Goal: Information Seeking & Learning: Find specific fact

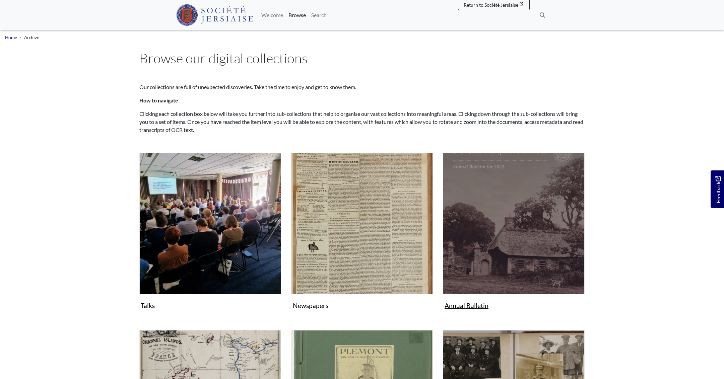
click at [474, 218] on img "Subcollection" at bounding box center [514, 224] width 142 height 142
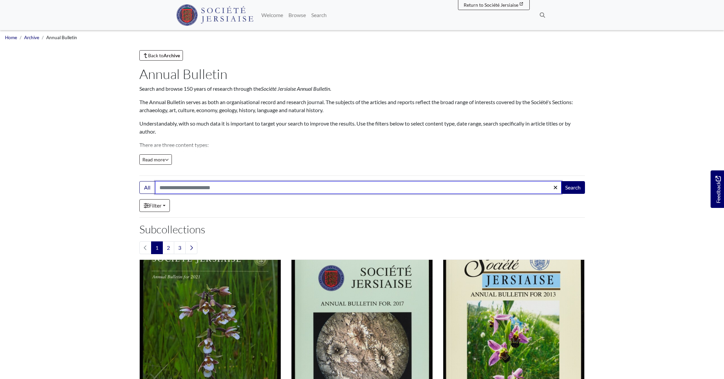
click at [204, 187] on input "Search:" at bounding box center [358, 187] width 406 height 13
type input "******"
click at [572, 188] on button "Search" at bounding box center [573, 187] width 24 height 13
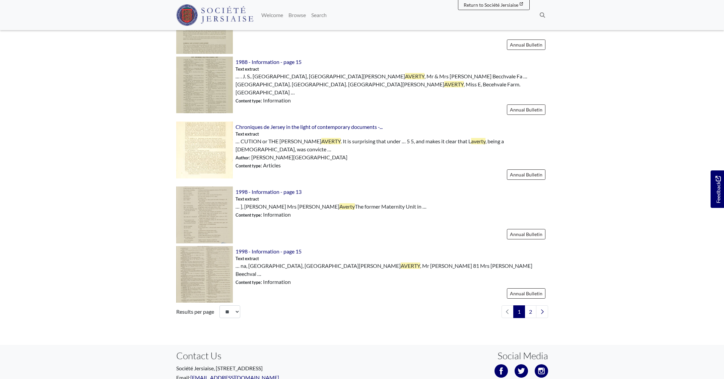
scroll to position [858, 0]
click at [531, 306] on link "2" at bounding box center [530, 311] width 12 height 13
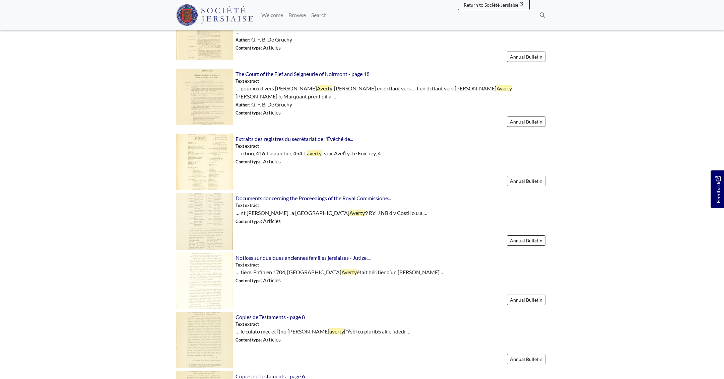
scroll to position [428, 0]
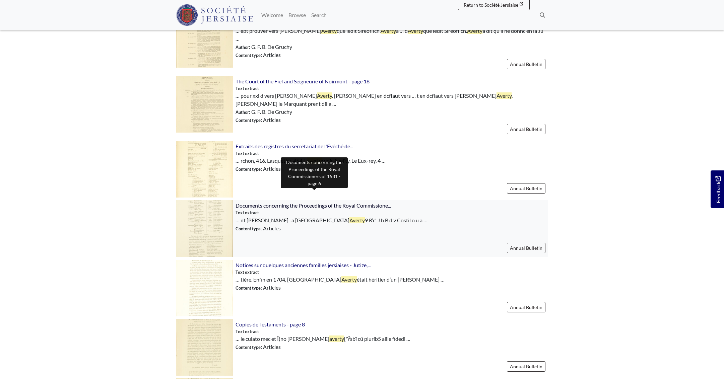
click at [263, 202] on span "Documents concerning the Proceedings of the Royal Commissione..." at bounding box center [312, 205] width 155 height 6
click at [106, 89] on body "Menu" at bounding box center [362, 70] width 724 height 996
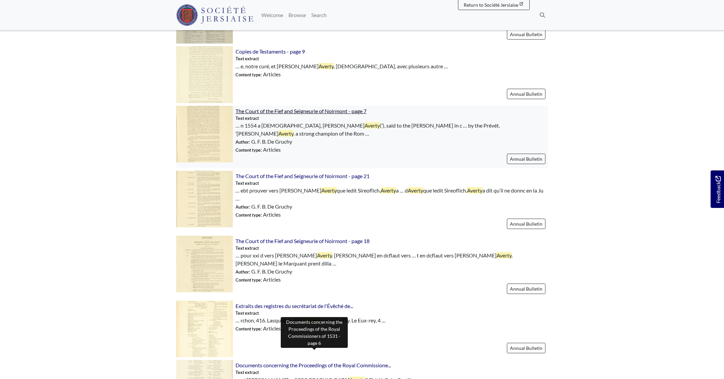
scroll to position [268, 0]
click at [273, 111] on span "The Court of the Fief and Seigneurie of Noirmont - page 7" at bounding box center [300, 111] width 131 height 6
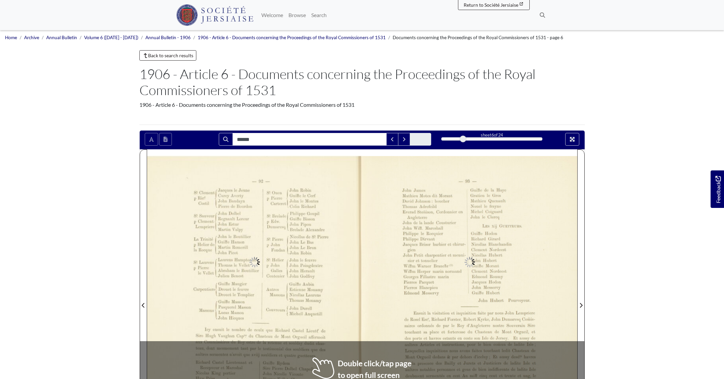
type input "******"
click at [571, 138] on icon "Full screen mode" at bounding box center [572, 139] width 5 height 5
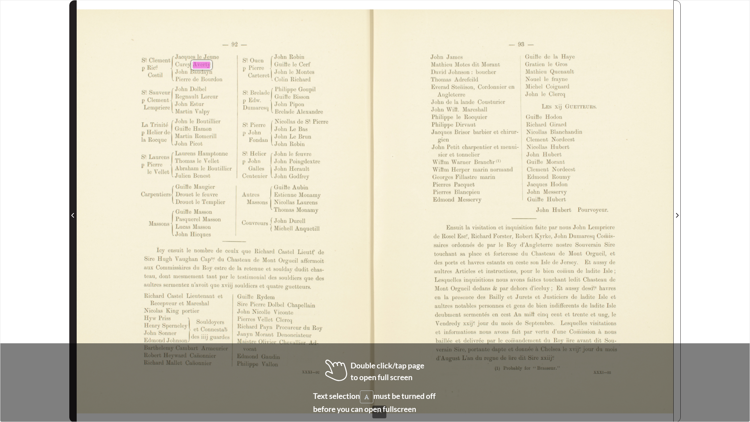
click at [73, 216] on icon "Previous Page" at bounding box center [72, 215] width 3 height 5
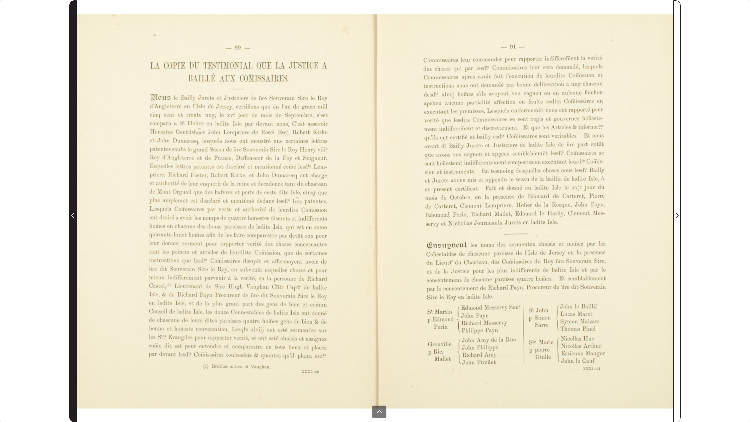
click at [73, 216] on icon "Previous Page" at bounding box center [72, 215] width 3 height 5
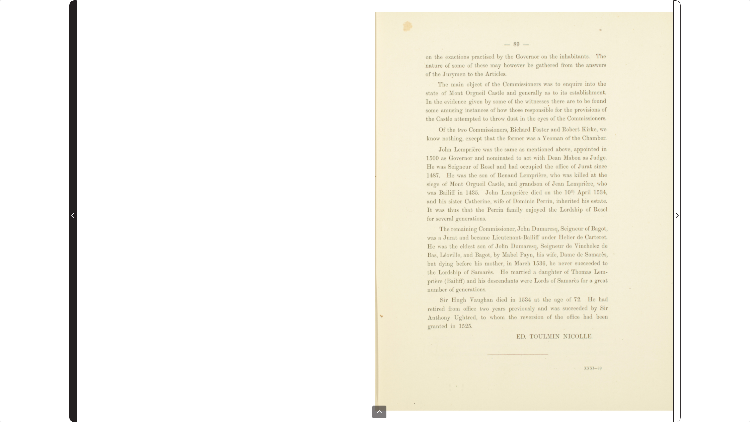
click at [73, 216] on icon "Previous Page" at bounding box center [72, 215] width 3 height 5
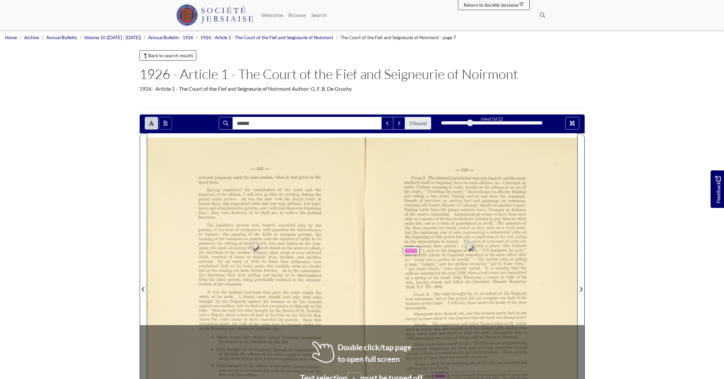
type input "******"
click at [577, 125] on button "Full screen mode" at bounding box center [572, 123] width 14 height 13
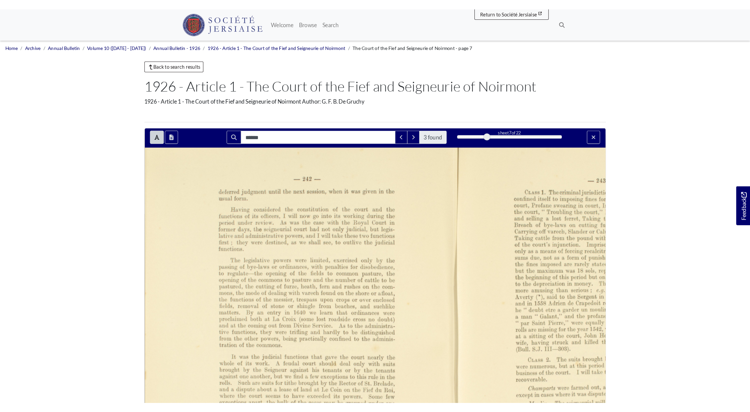
scroll to position [1, 0]
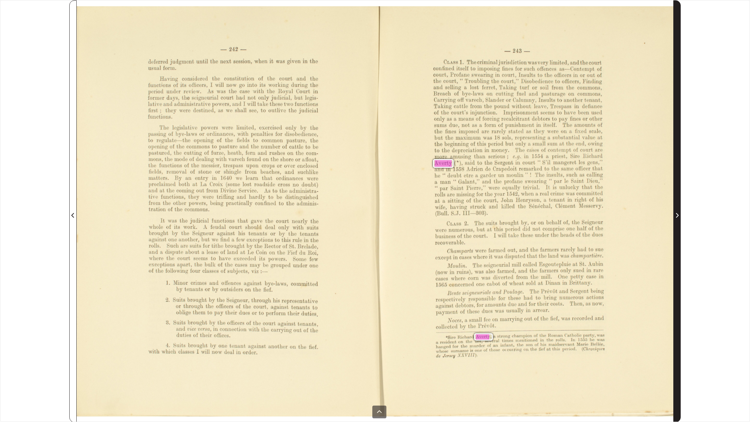
click at [675, 216] on span "Next Page" at bounding box center [677, 215] width 7 height 8
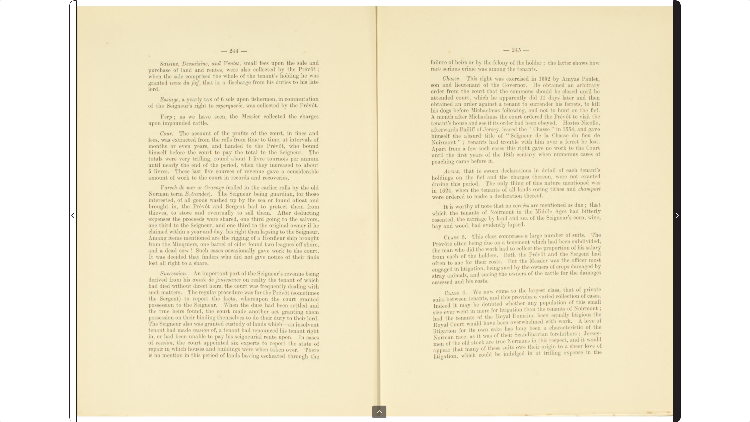
click at [675, 216] on span "Next Page" at bounding box center [677, 215] width 7 height 8
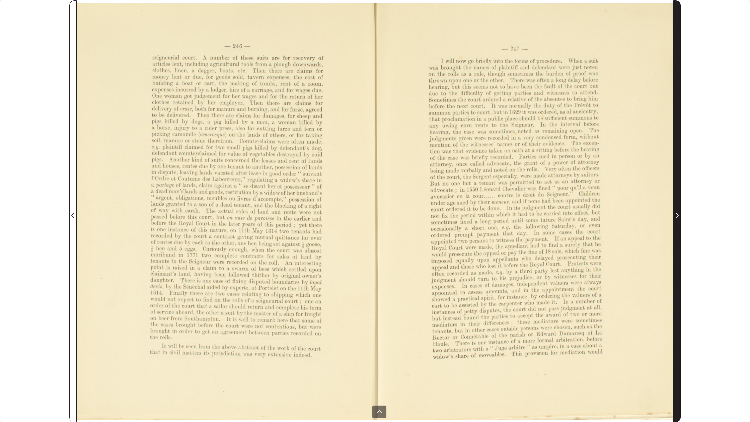
click at [675, 216] on span "Next Page" at bounding box center [677, 215] width 7 height 8
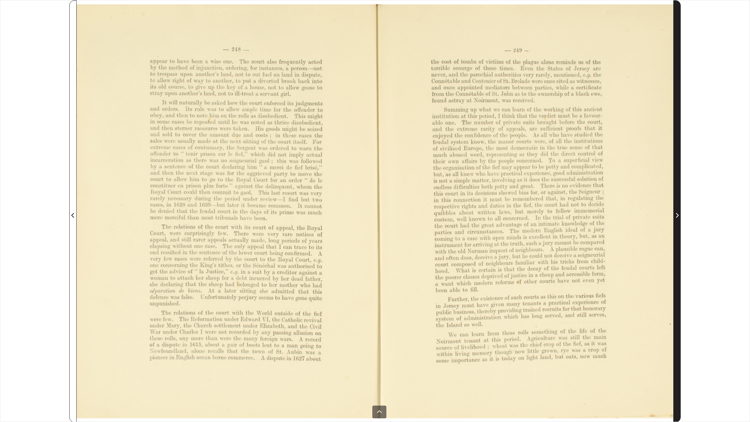
click at [675, 216] on span "Next Page" at bounding box center [677, 215] width 7 height 8
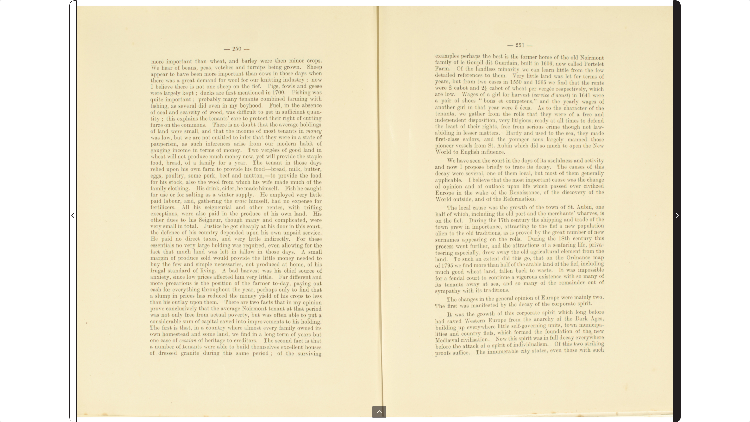
click at [675, 216] on span "Next Page" at bounding box center [677, 215] width 7 height 8
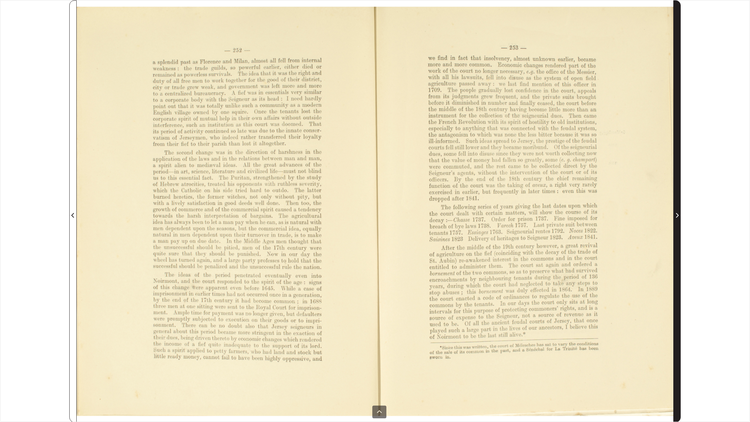
click at [675, 216] on span "Next Page" at bounding box center [677, 215] width 7 height 8
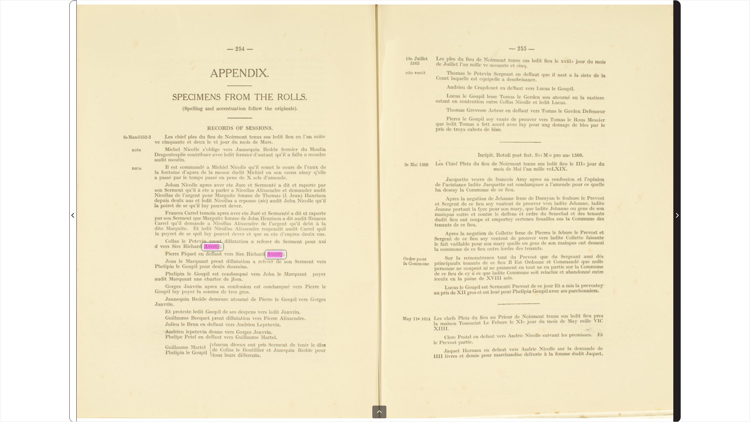
click at [675, 216] on span "Next Page" at bounding box center [677, 215] width 7 height 8
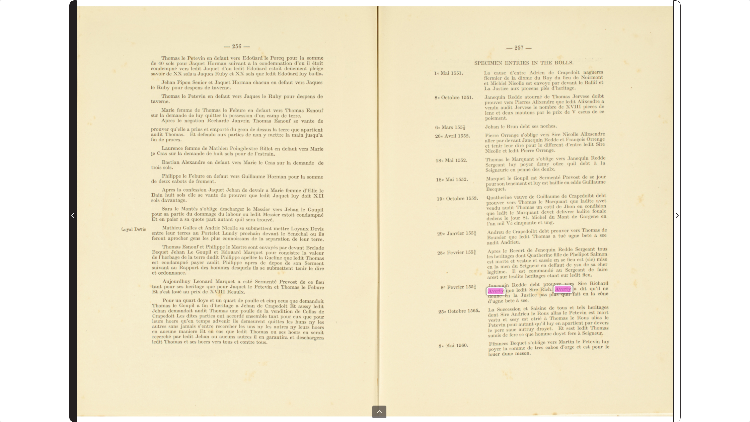
click at [72, 217] on icon "Previous Page" at bounding box center [72, 215] width 3 height 5
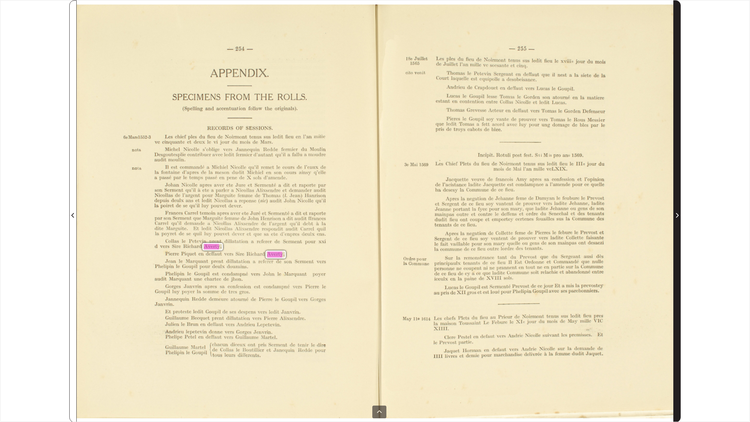
click at [676, 215] on icon "Next Page" at bounding box center [676, 215] width 3 height 5
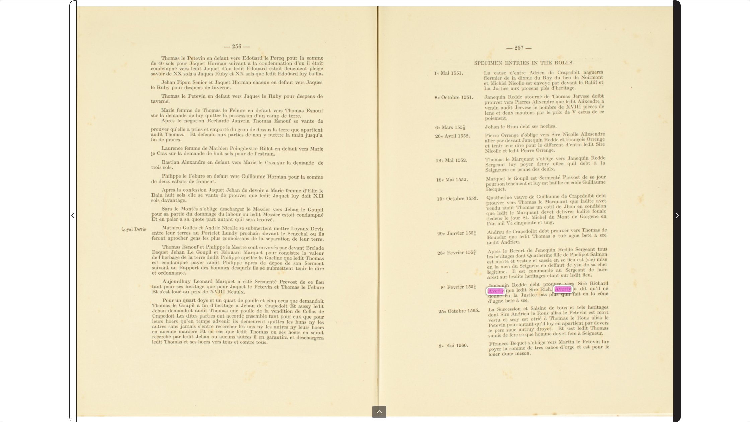
click at [676, 215] on icon "Next Page" at bounding box center [676, 215] width 3 height 5
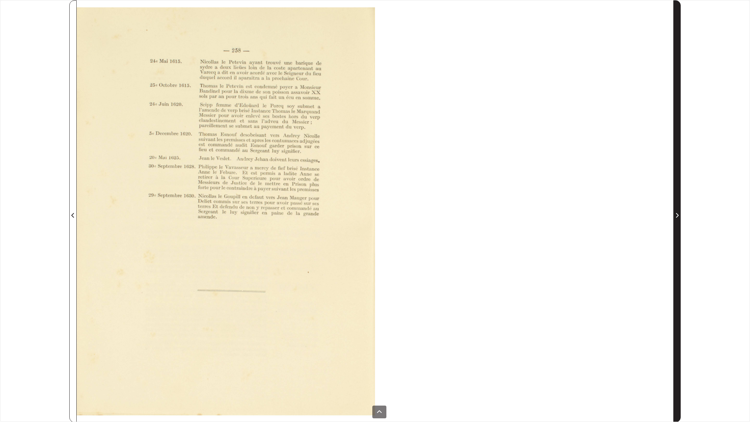
click at [676, 215] on icon "Next Page" at bounding box center [676, 215] width 3 height 5
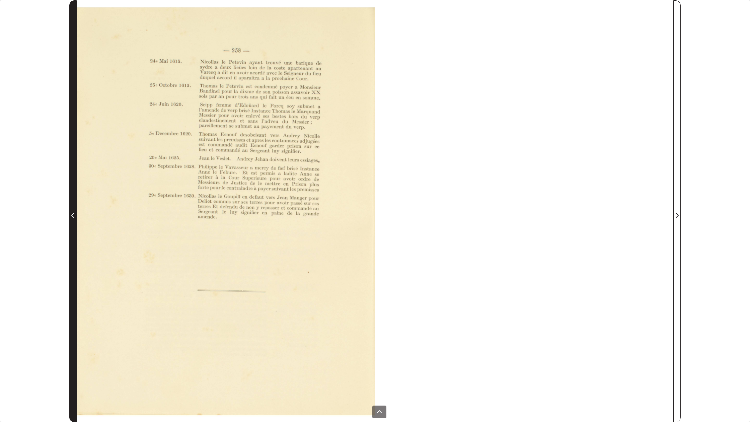
click at [74, 214] on icon "Previous Page" at bounding box center [72, 215] width 3 height 5
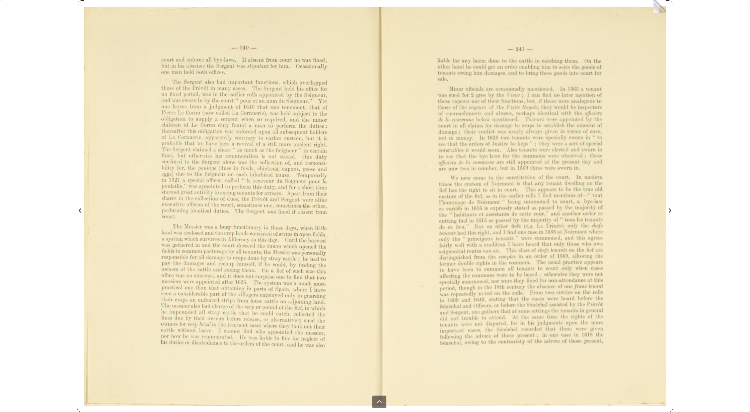
click at [557, 82] on div "—241— liable for any harm done to the cattle in catching them. On the other han…" at bounding box center [520, 209] width 291 height 405
drag, startPoint x: 501, startPoint y: 134, endPoint x: 493, endPoint y: 138, distance: 9.3
click at [501, 134] on div "Minor ofﬁcials are occasionally mentioned. In [DATE] a tenant was sued for 2 gr…" at bounding box center [520, 128] width 164 height 84
